Goal: Find specific page/section: Find specific page/section

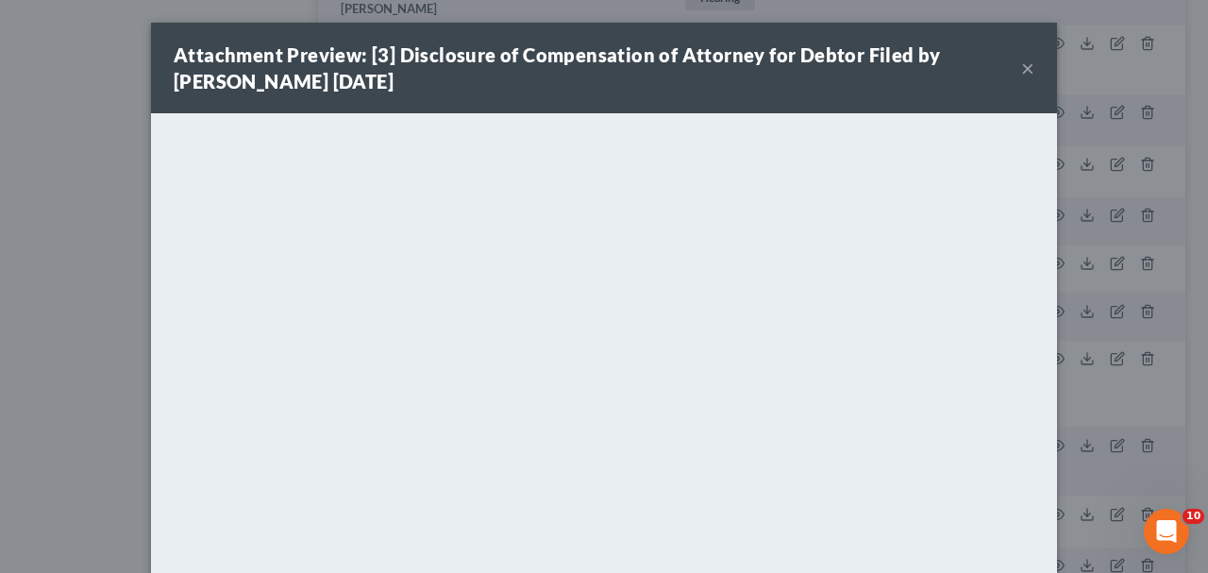
scroll to position [3565, 0]
click at [1027, 69] on button "×" at bounding box center [1027, 68] width 13 height 23
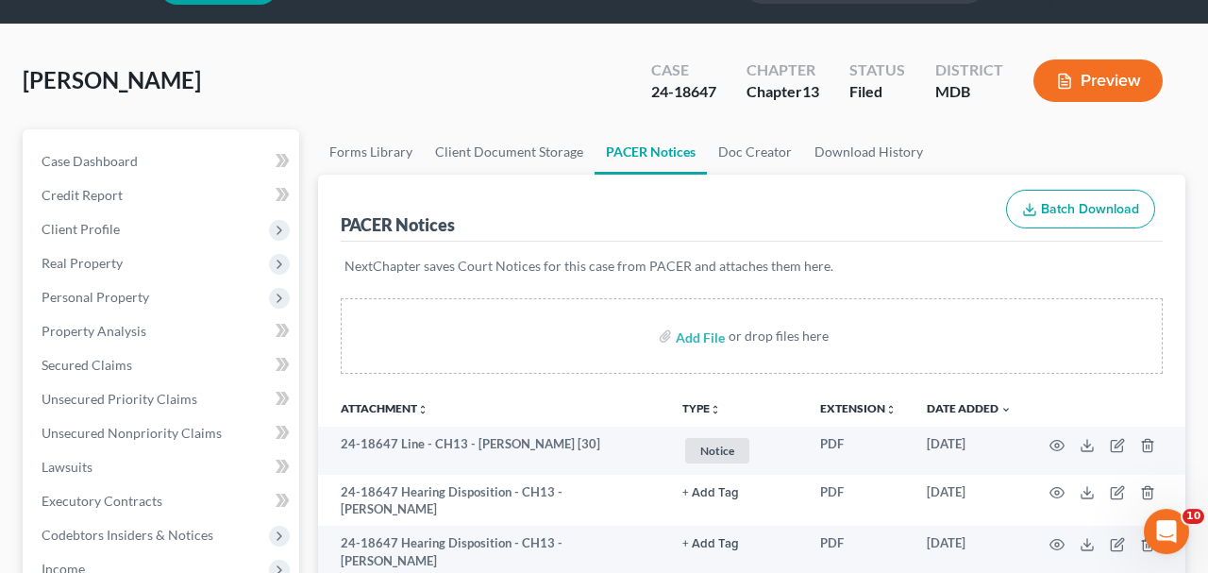
scroll to position [0, 0]
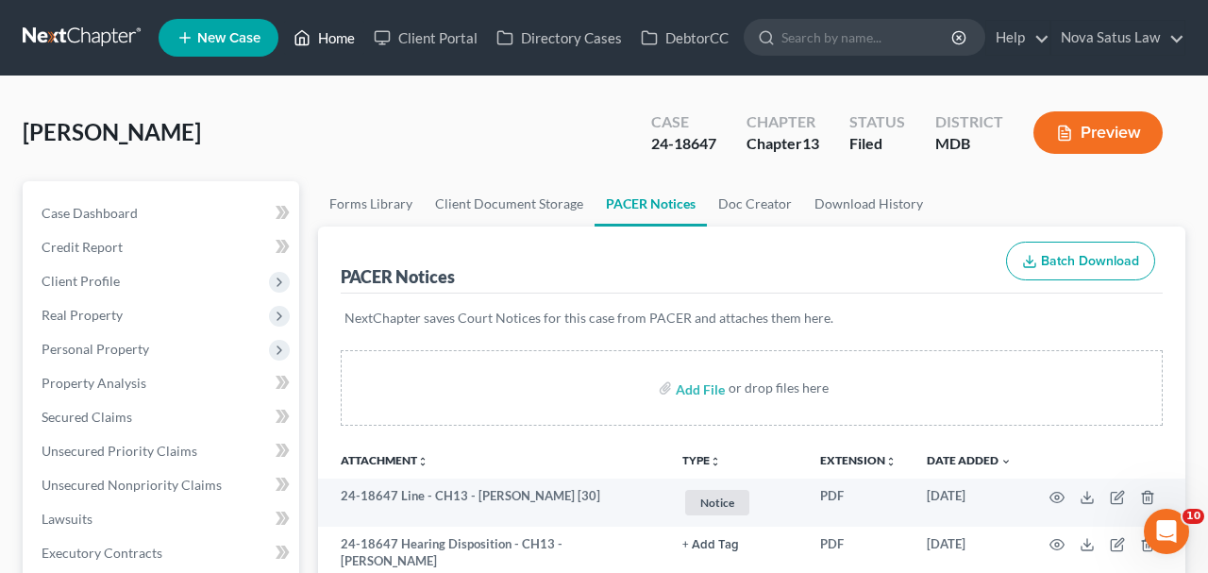
click at [348, 52] on link "Home" at bounding box center [324, 38] width 80 height 34
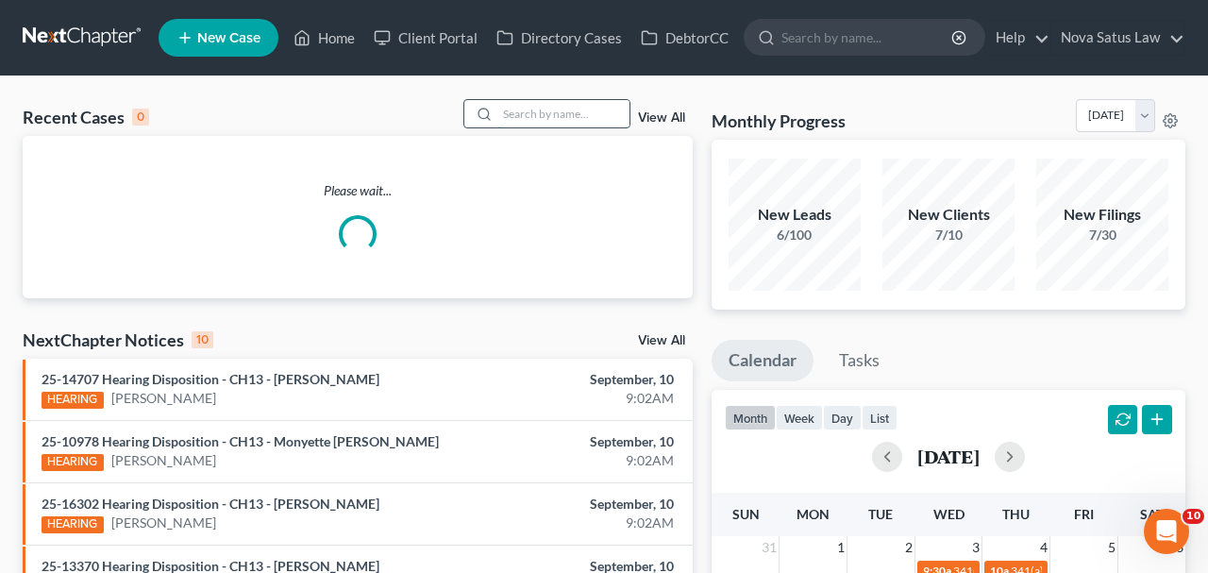
click at [541, 125] on input "search" at bounding box center [563, 113] width 132 height 27
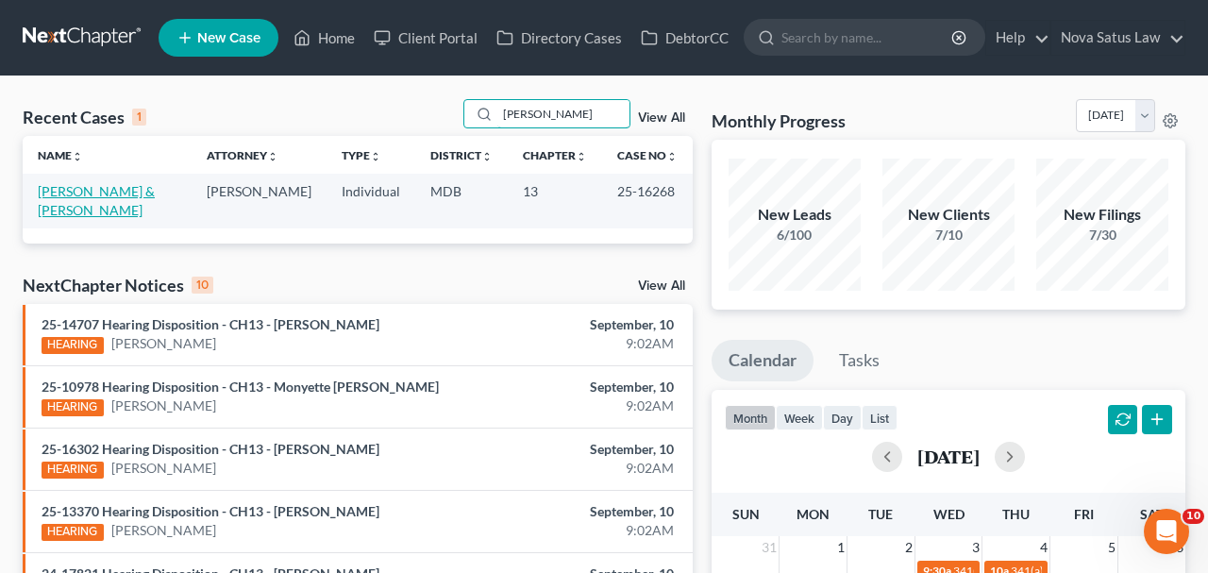
type input "[PERSON_NAME]"
click at [155, 194] on link "[PERSON_NAME] & [PERSON_NAME]" at bounding box center [96, 200] width 117 height 35
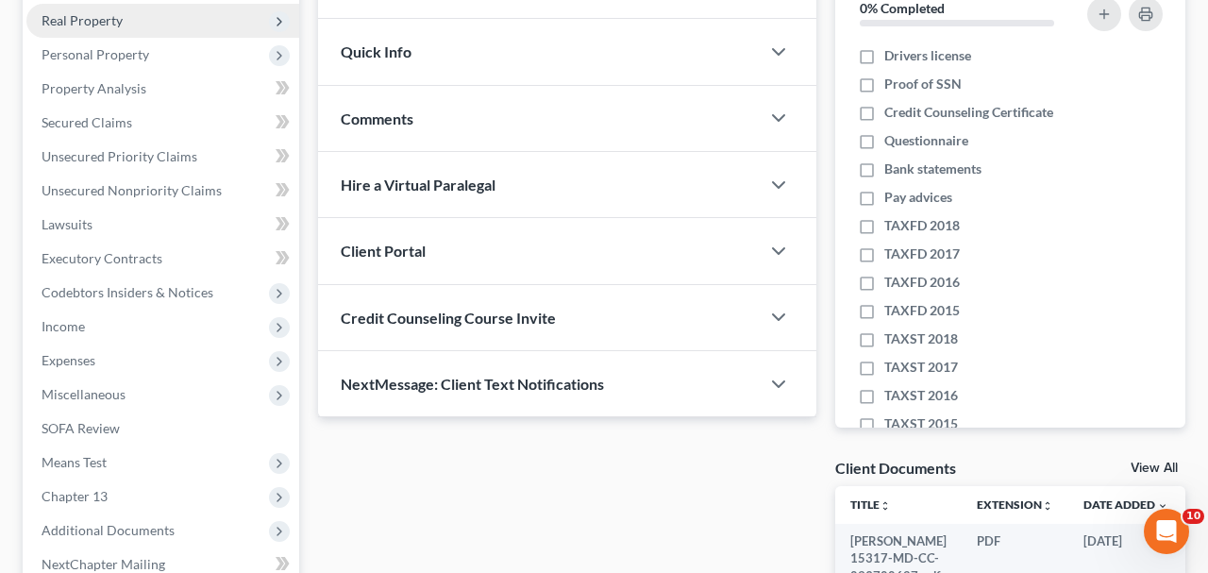
scroll to position [491, 0]
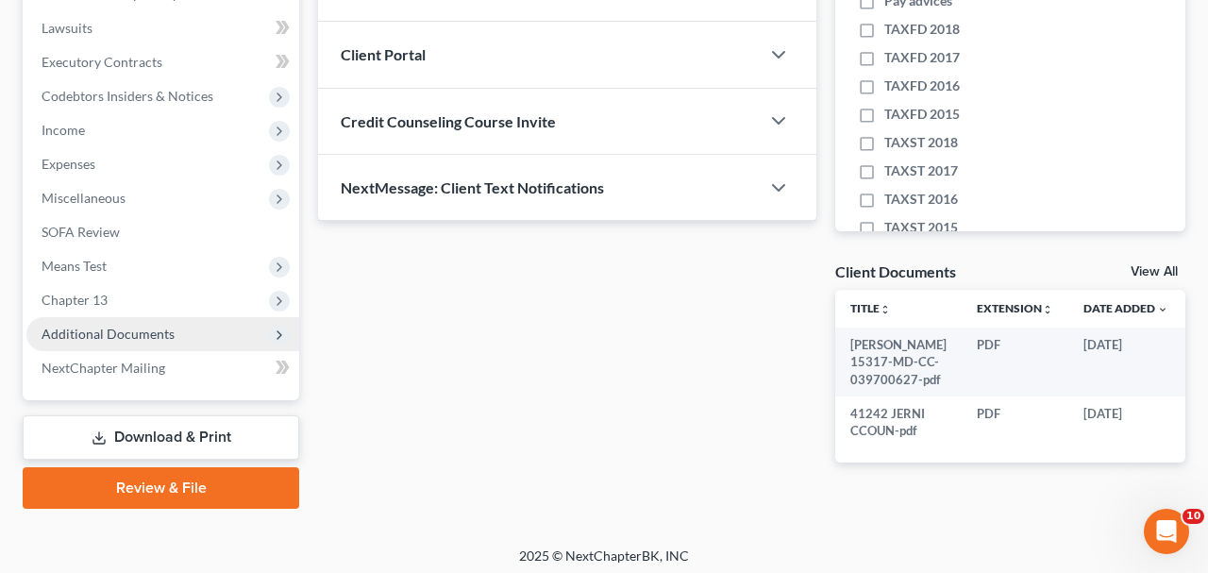
click at [151, 333] on span "Additional Documents" at bounding box center [108, 333] width 133 height 16
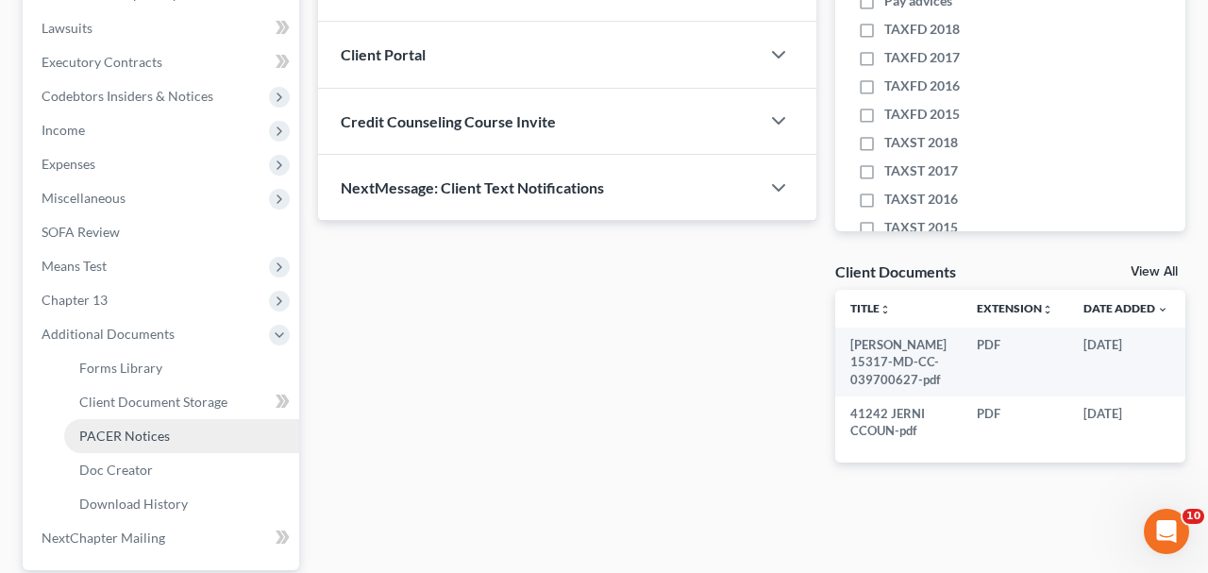
click at [132, 425] on link "PACER Notices" at bounding box center [181, 436] width 235 height 34
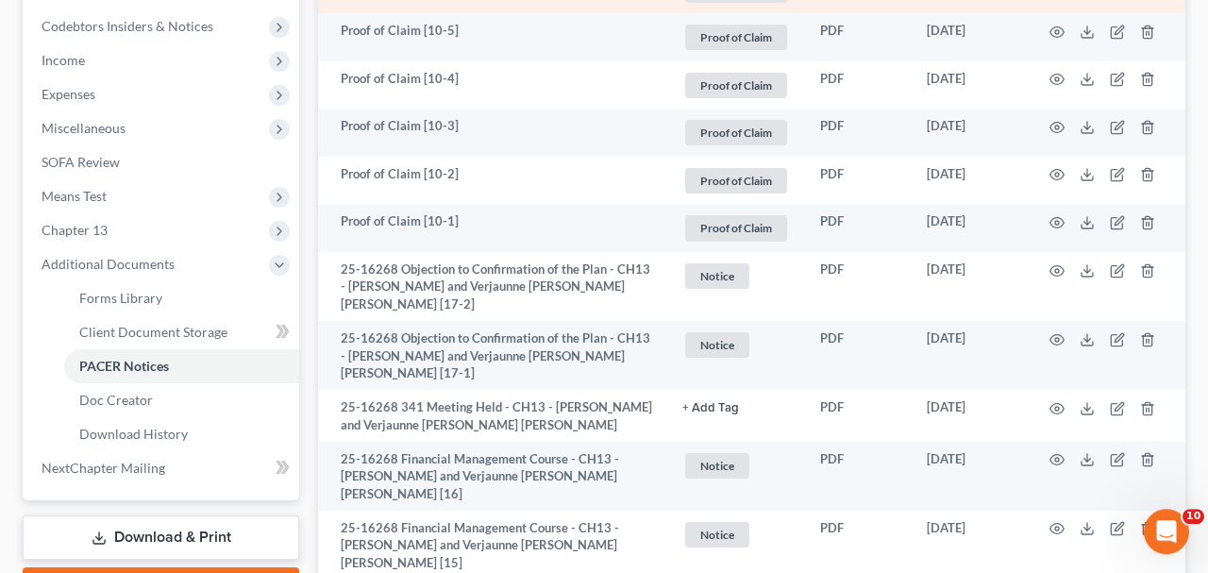
scroll to position [589, 0]
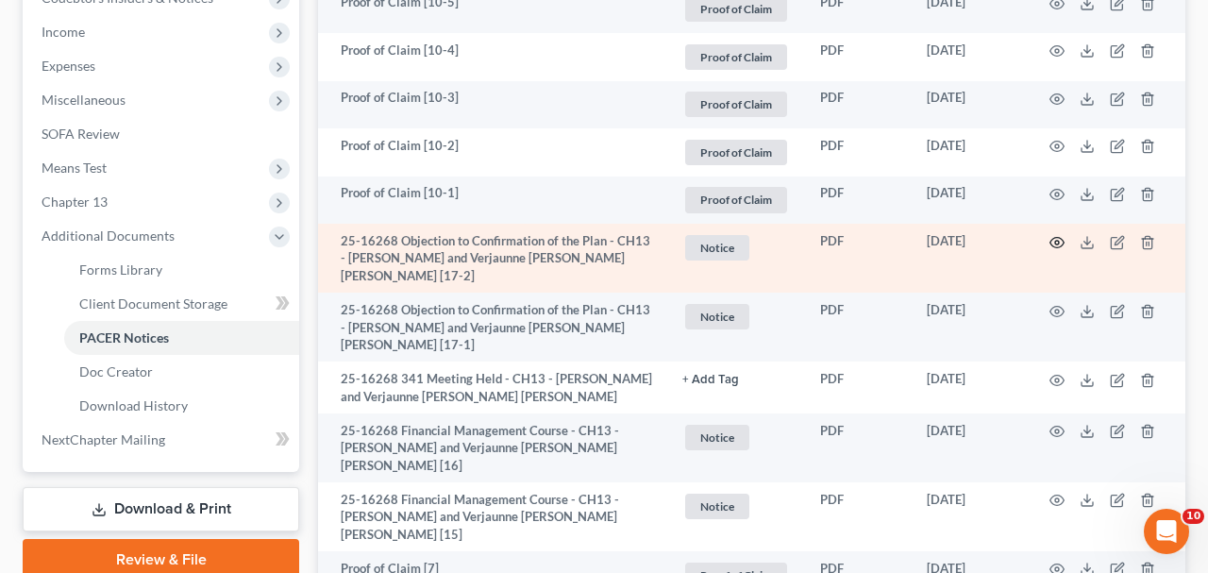
click at [1054, 239] on icon "button" at bounding box center [1056, 242] width 15 height 15
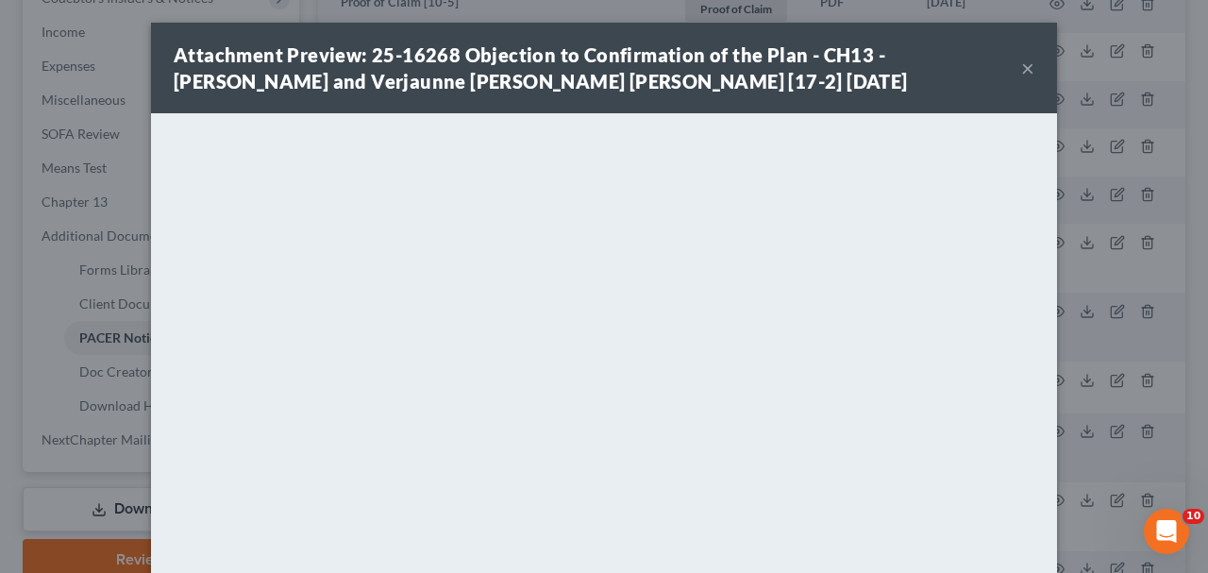
click at [1023, 71] on button "×" at bounding box center [1027, 68] width 13 height 23
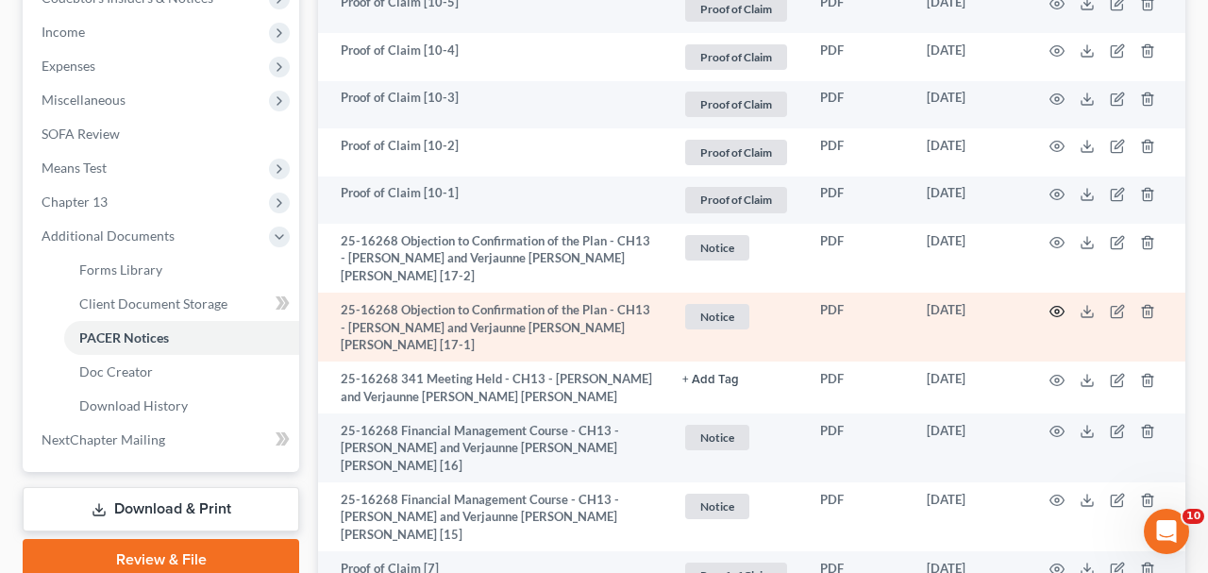
click at [1057, 304] on icon "button" at bounding box center [1056, 311] width 15 height 15
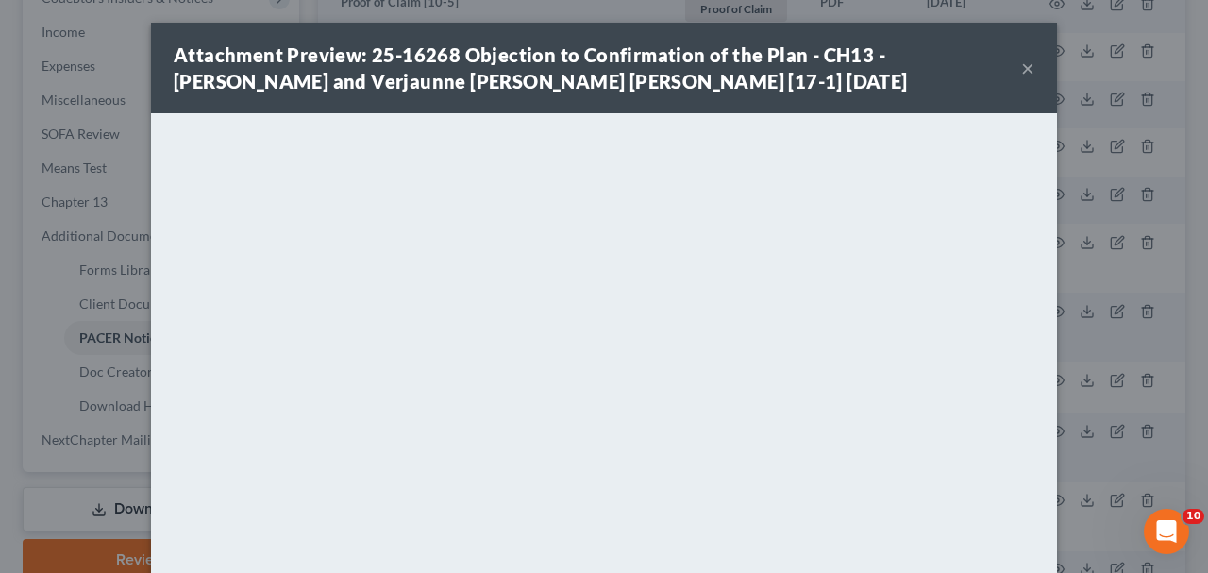
click at [1029, 69] on button "×" at bounding box center [1027, 68] width 13 height 23
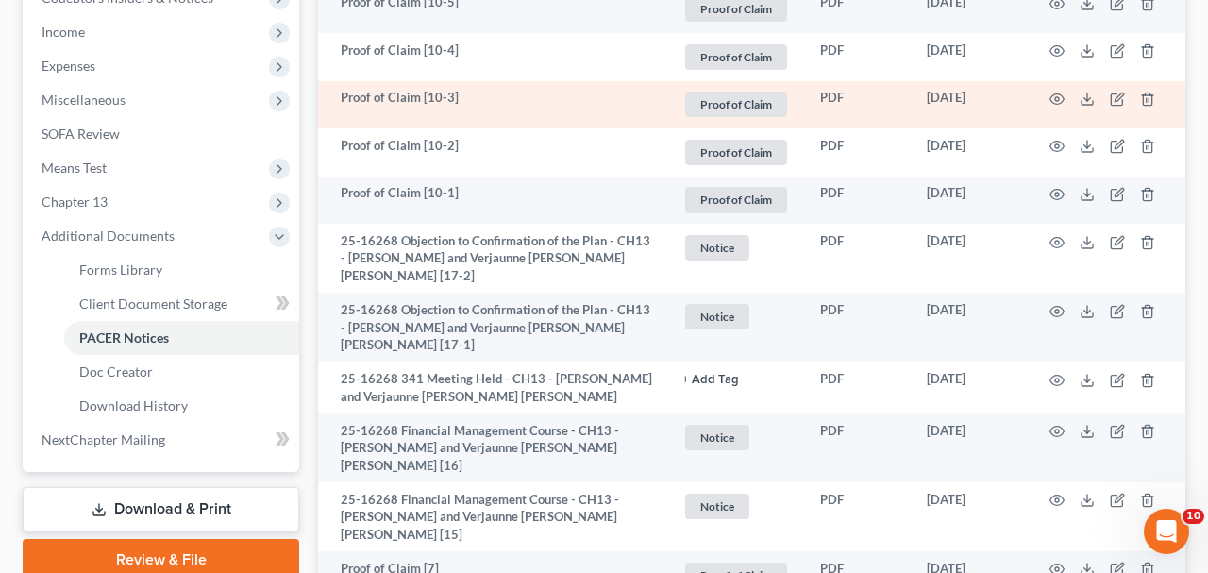
scroll to position [0, 0]
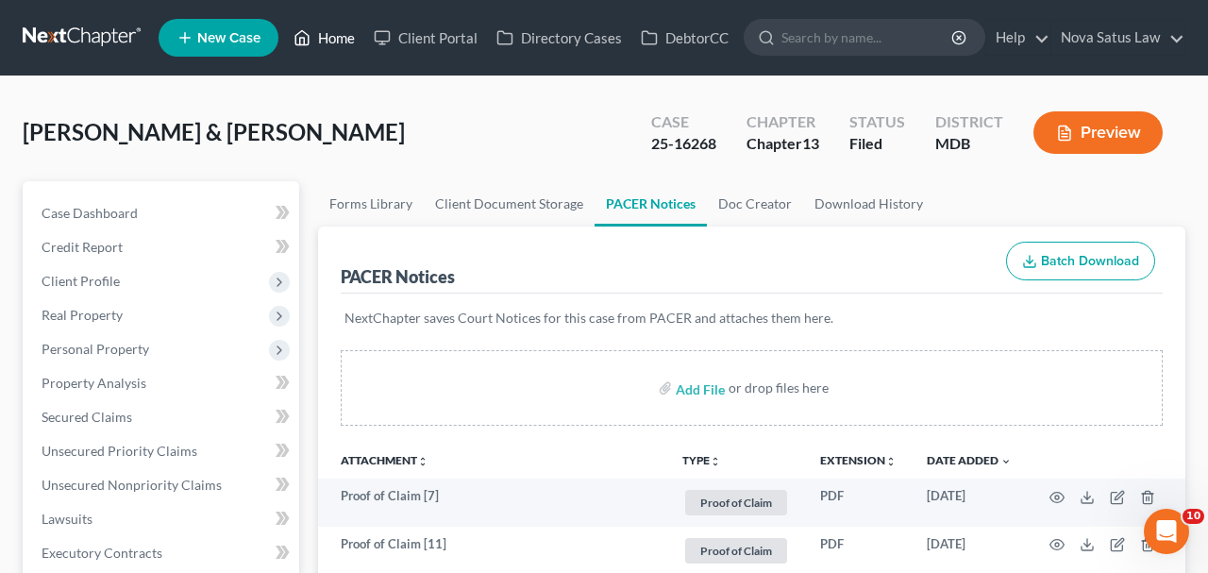
click at [342, 40] on link "Home" at bounding box center [324, 38] width 80 height 34
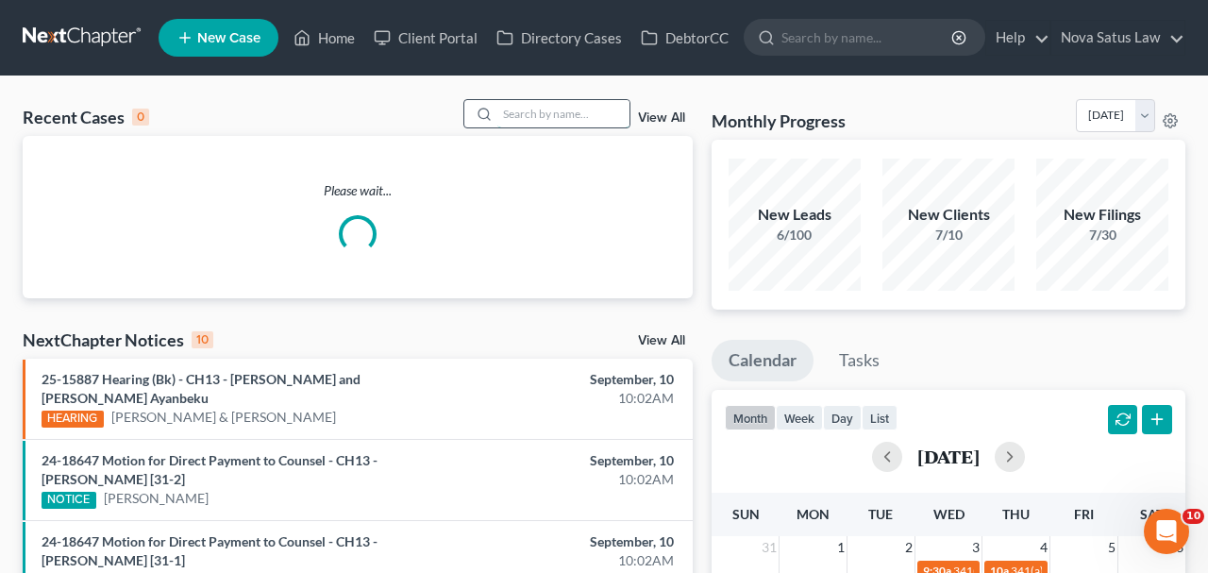
click at [501, 114] on input "search" at bounding box center [563, 113] width 132 height 27
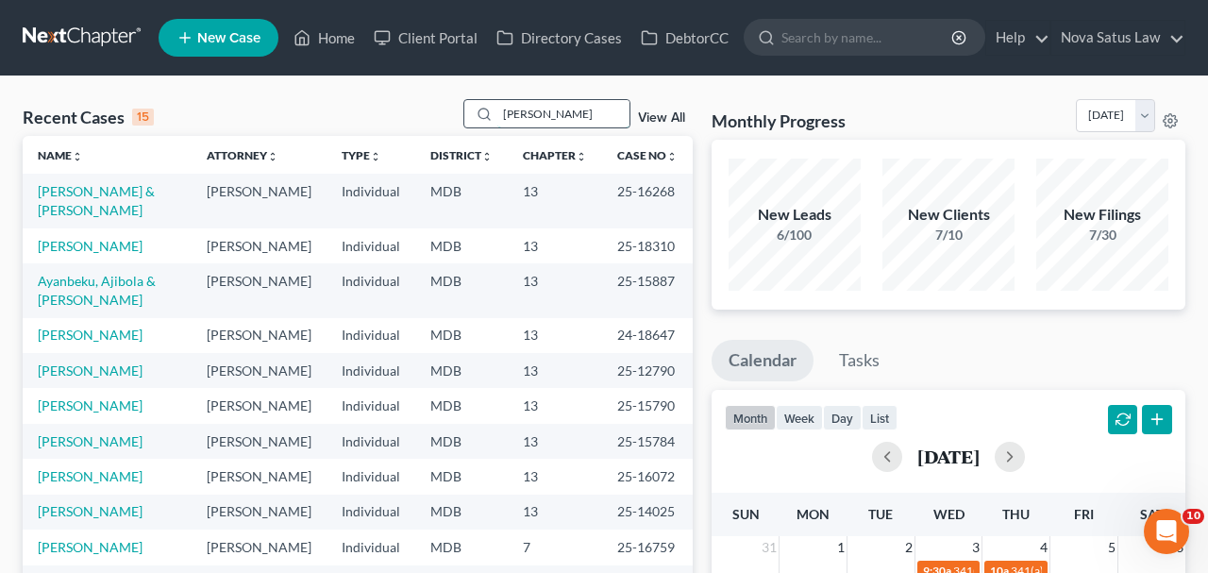
type input "[PERSON_NAME]"
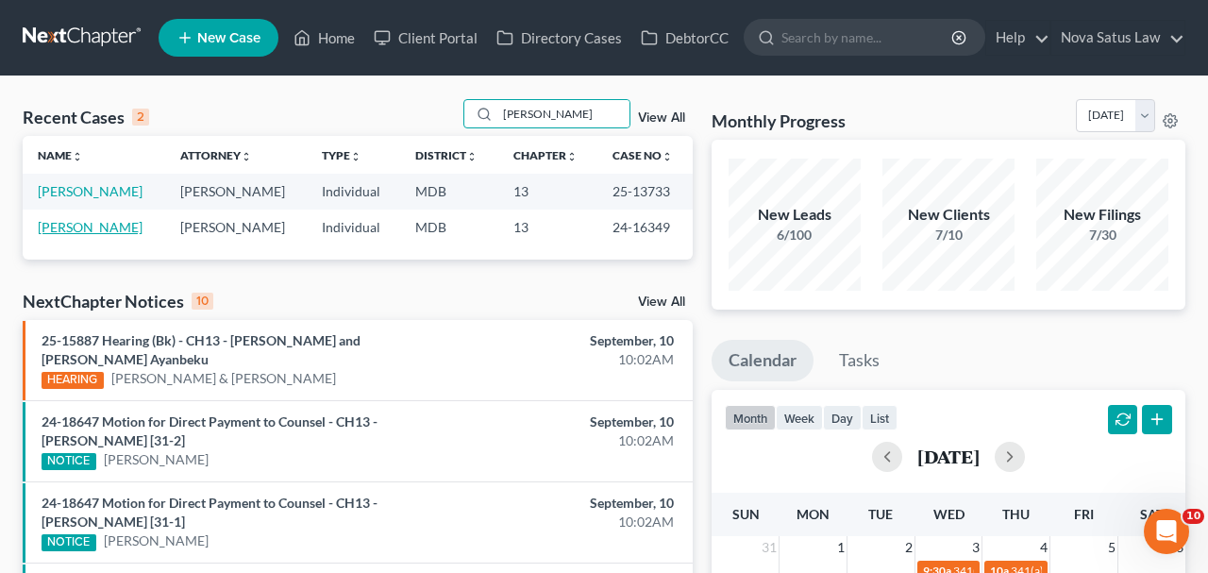
click at [66, 224] on link "[PERSON_NAME]" at bounding box center [90, 227] width 105 height 16
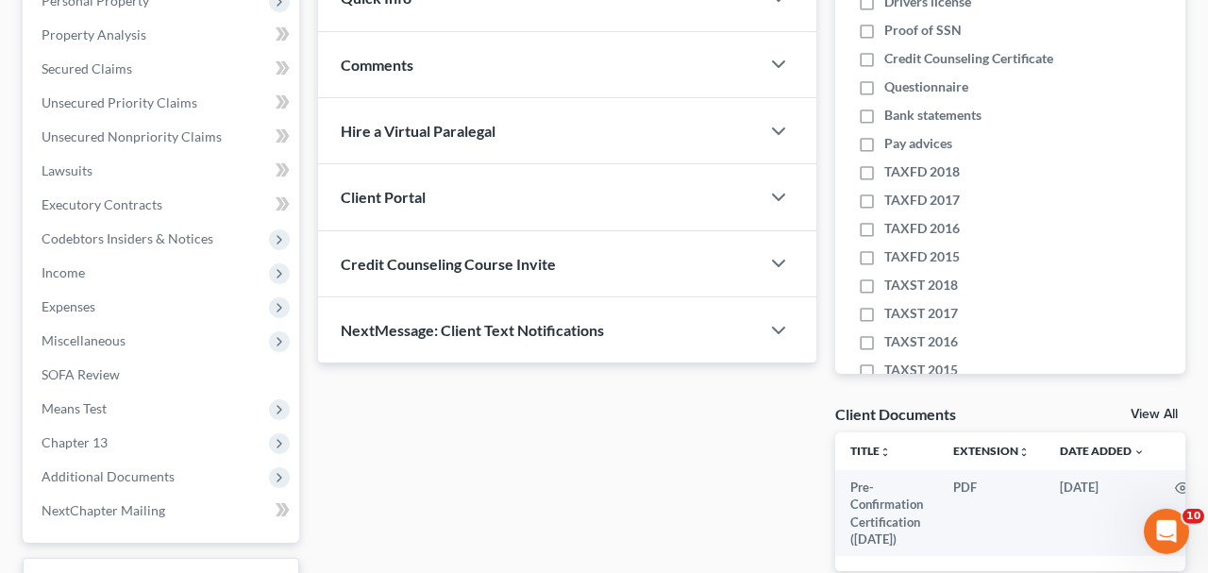
scroll to position [491, 0]
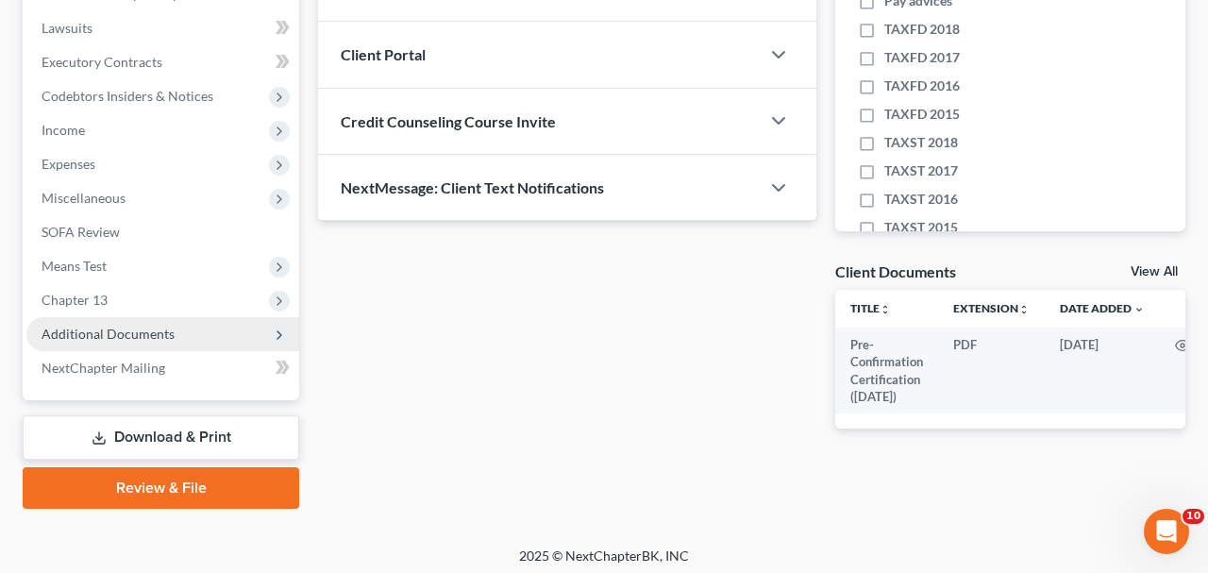
click at [108, 334] on span "Additional Documents" at bounding box center [108, 333] width 133 height 16
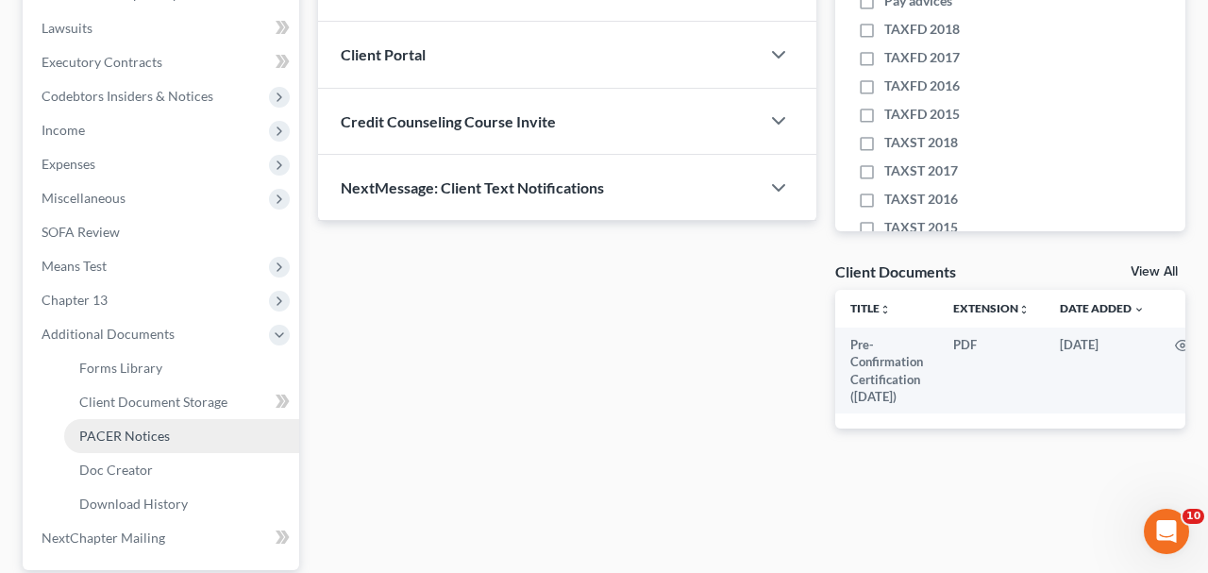
click at [133, 429] on span "PACER Notices" at bounding box center [124, 435] width 91 height 16
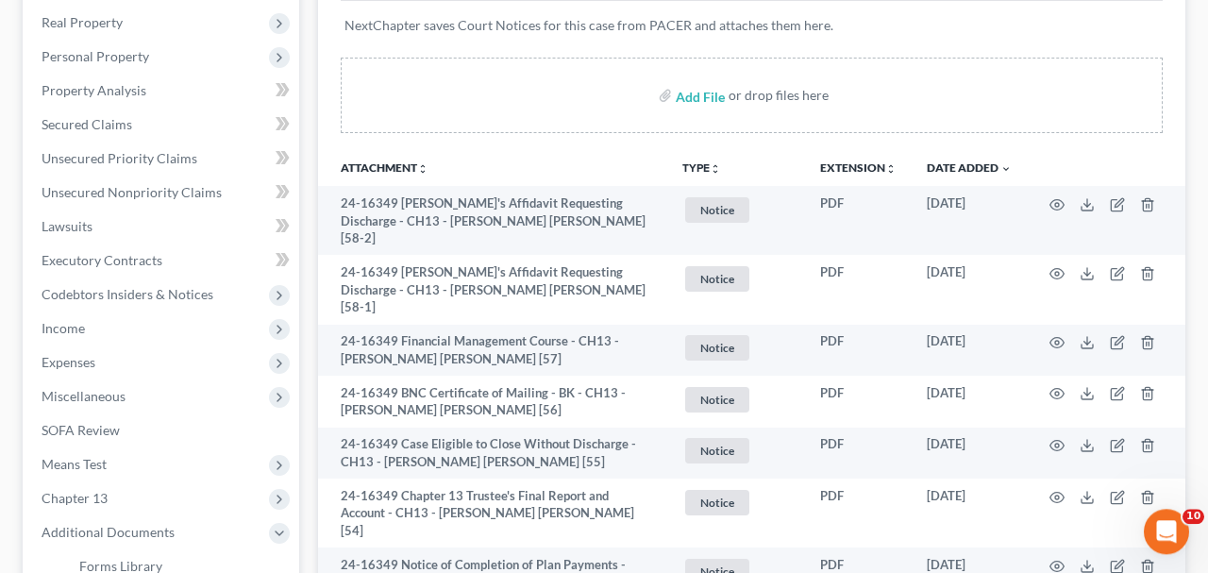
scroll to position [294, 0]
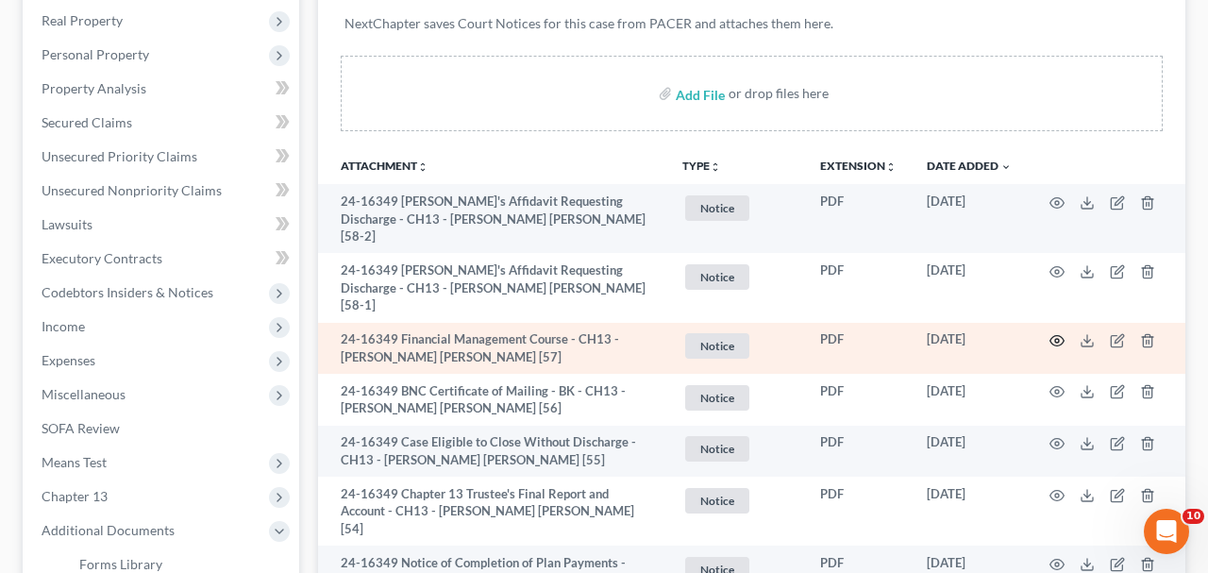
click at [1054, 333] on icon "button" at bounding box center [1056, 340] width 15 height 15
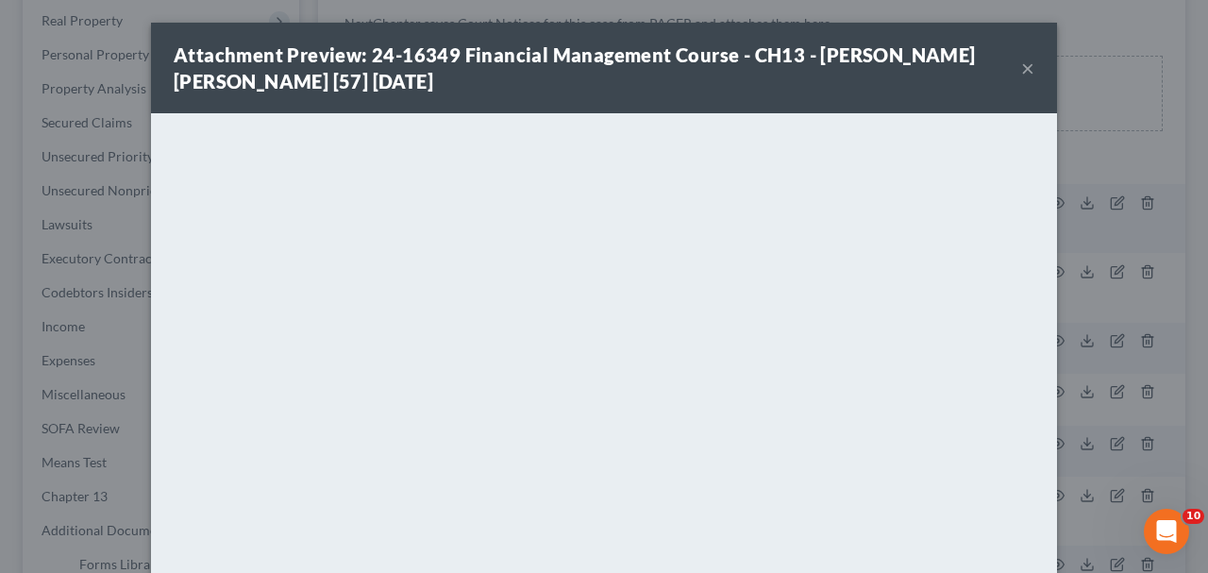
click at [1028, 77] on button "×" at bounding box center [1027, 68] width 13 height 23
